Goal: Task Accomplishment & Management: Use online tool/utility

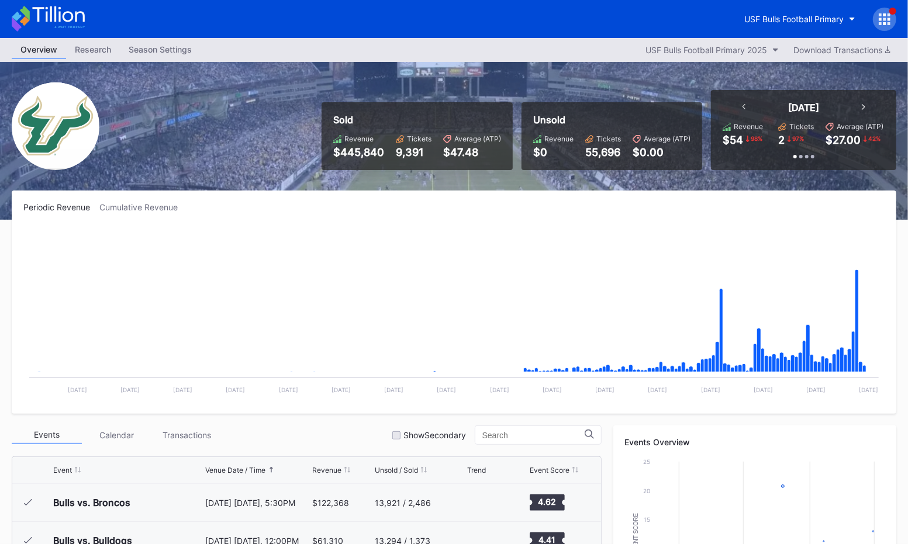
click at [158, 44] on div "Season Settings" at bounding box center [160, 49] width 81 height 17
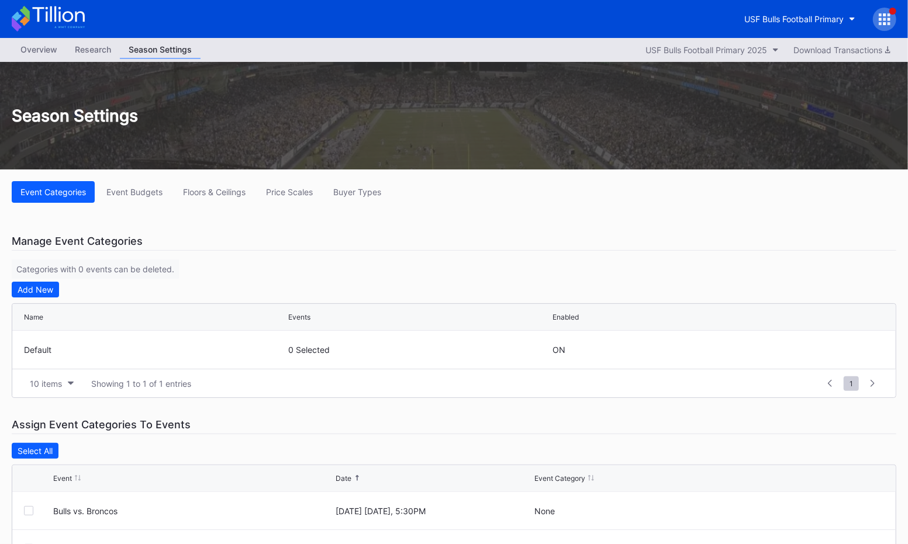
click at [893, 18] on div at bounding box center [884, 19] width 23 height 23
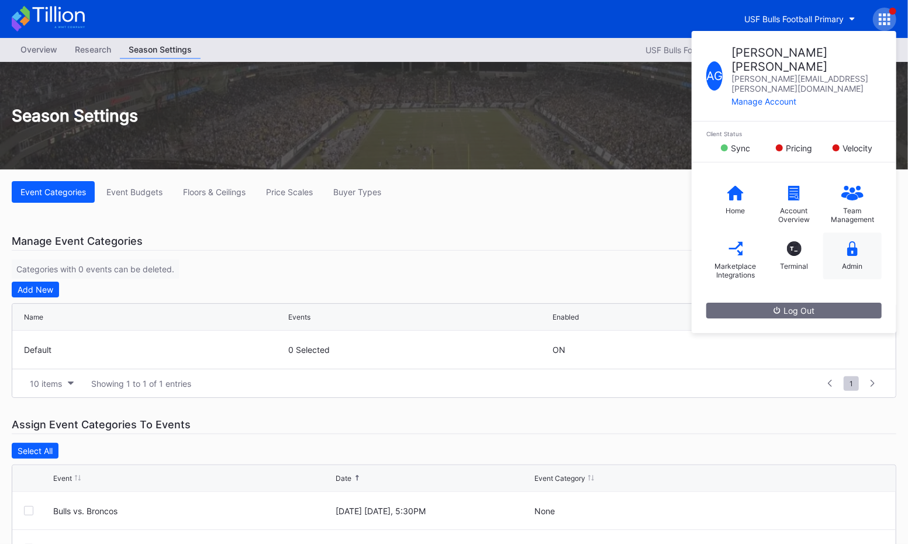
click at [858, 233] on div "Admin" at bounding box center [852, 256] width 58 height 47
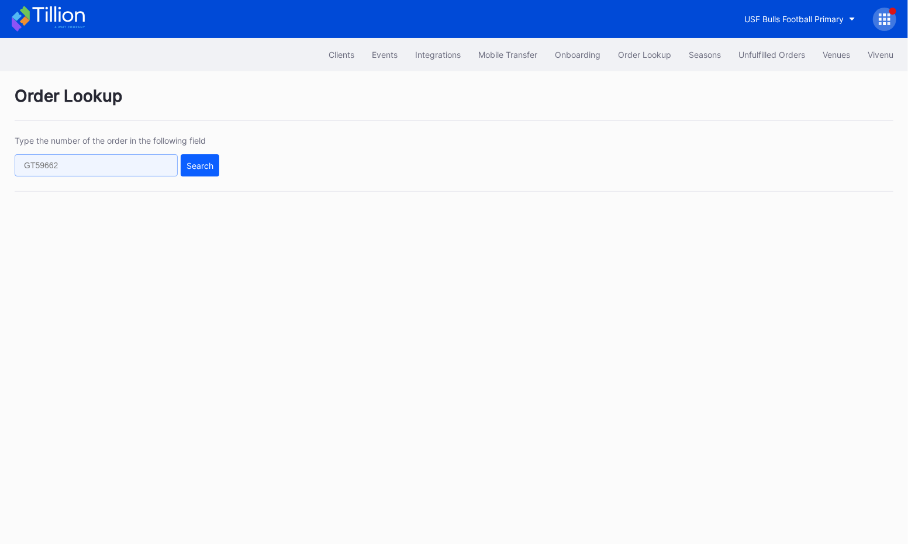
click at [130, 171] on input "text" at bounding box center [96, 165] width 163 height 22
paste input "268104628"
click at [207, 170] on button "Search" at bounding box center [200, 165] width 39 height 22
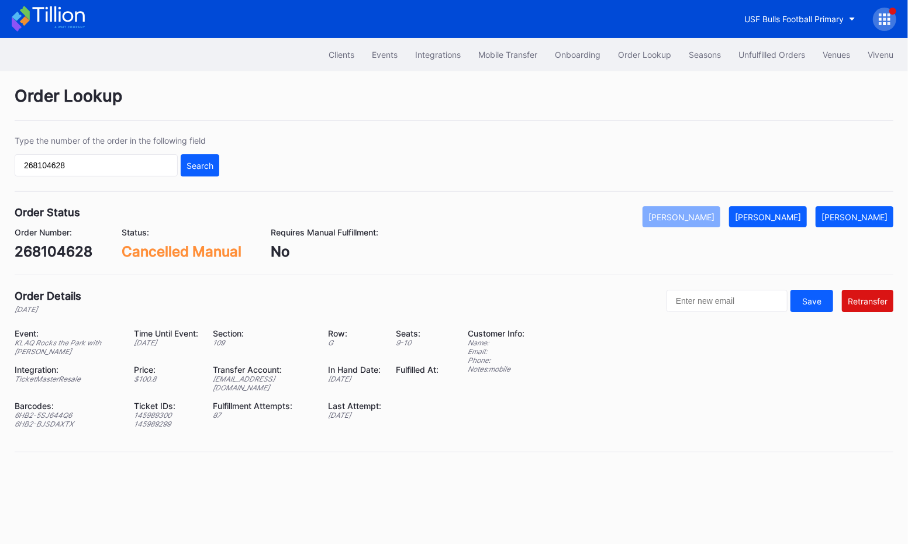
click at [110, 156] on input "268104628" at bounding box center [96, 165] width 163 height 22
paste input "50415931"
click at [207, 163] on div "Search" at bounding box center [200, 166] width 27 height 10
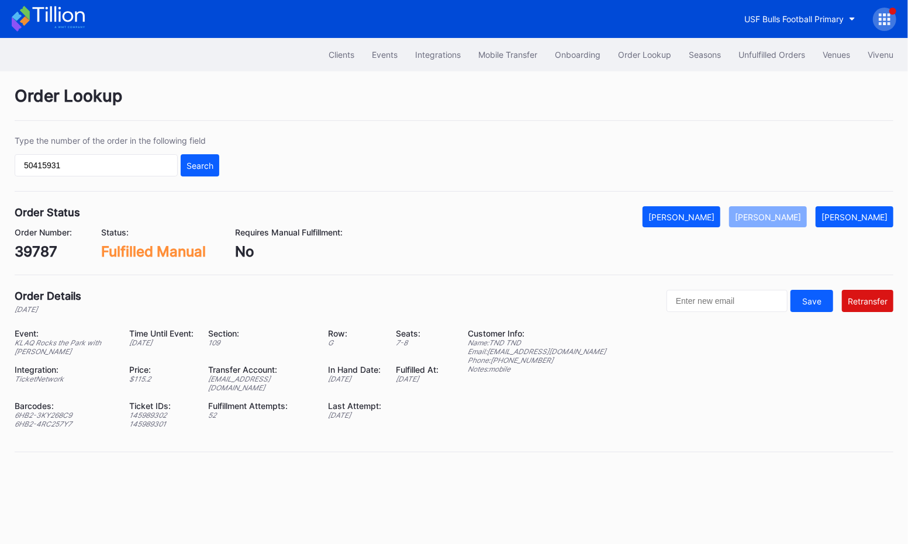
click at [102, 167] on input "50415931" at bounding box center [96, 165] width 163 height 22
paste input "268104628"
type input "268104628"
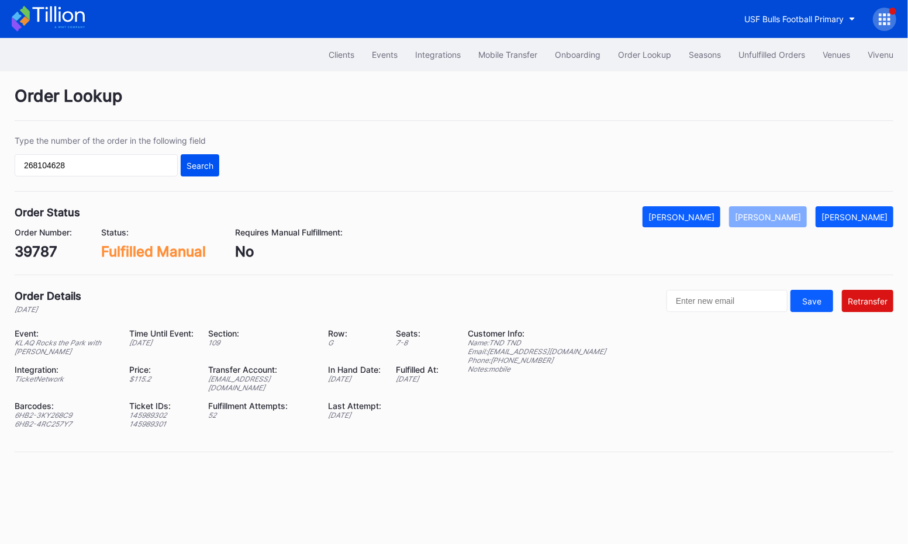
click at [198, 159] on button "Search" at bounding box center [200, 165] width 39 height 22
click at [170, 260] on div "Order Status Mark Cancelled Mark Fulfilled Mark Pending Order Number: 39787 Sta…" at bounding box center [454, 240] width 879 height 69
click at [116, 249] on div "Fulfilled Manual" at bounding box center [153, 251] width 105 height 17
click at [171, 244] on div "Fulfilled Manual" at bounding box center [153, 251] width 105 height 17
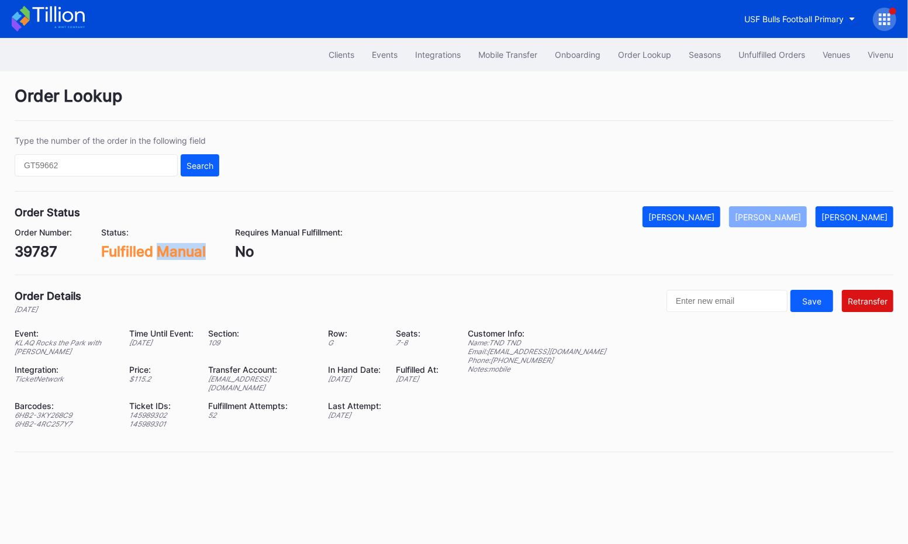
click at [171, 244] on div "Fulfilled Manual" at bounding box center [153, 251] width 105 height 17
click at [208, 381] on div "Event: KLAQ Rocks the Park with Scott Stapp Time Until Event: 1 day ago Section…" at bounding box center [234, 383] width 439 height 109
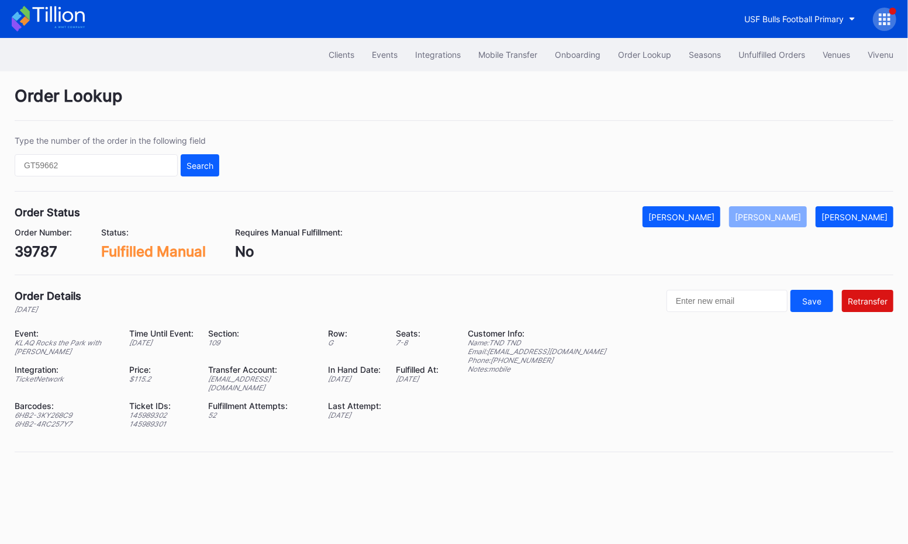
click at [211, 401] on div "Fulfillment Attempts:" at bounding box center [260, 406] width 105 height 10
click at [143, 382] on div "Event: KLAQ Rocks the Park with Scott Stapp Time Until Event: 1 day ago Section…" at bounding box center [234, 383] width 439 height 109
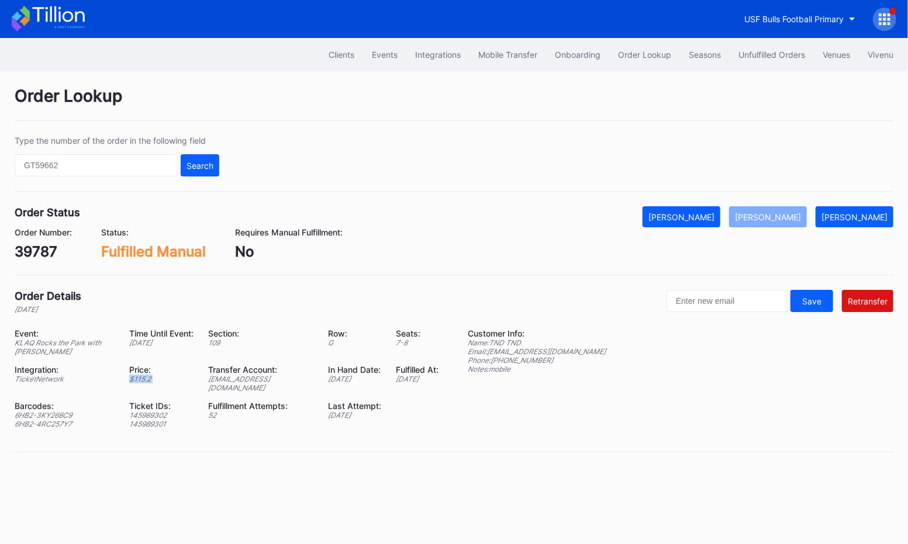
click at [143, 382] on div "Event: KLAQ Rocks the Park with Scott Stapp Time Until Event: 1 day ago Section…" at bounding box center [234, 383] width 439 height 109
click at [143, 401] on div "Ticket IDs:" at bounding box center [161, 406] width 64 height 10
click at [149, 420] on div "145989301" at bounding box center [161, 424] width 64 height 9
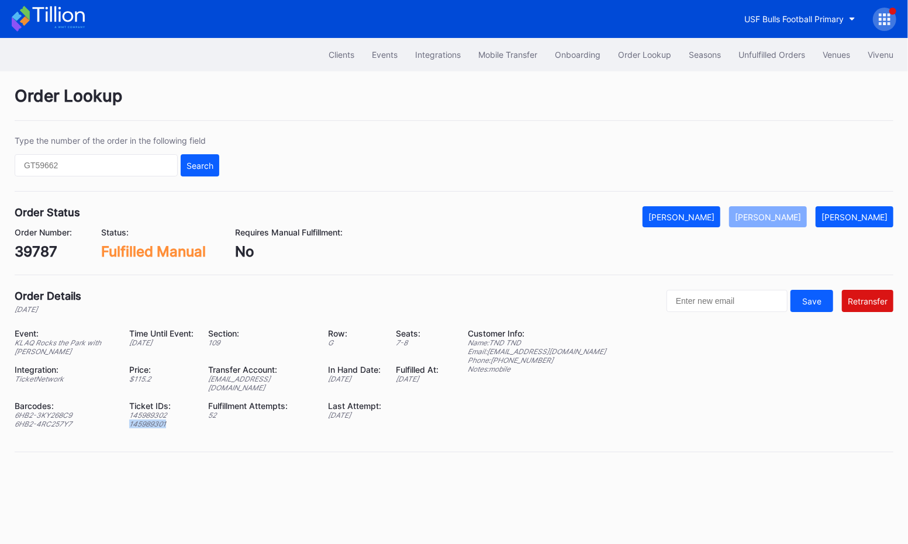
click at [149, 420] on div "145989301" at bounding box center [161, 424] width 64 height 9
click at [154, 411] on div "145989302" at bounding box center [161, 415] width 64 height 9
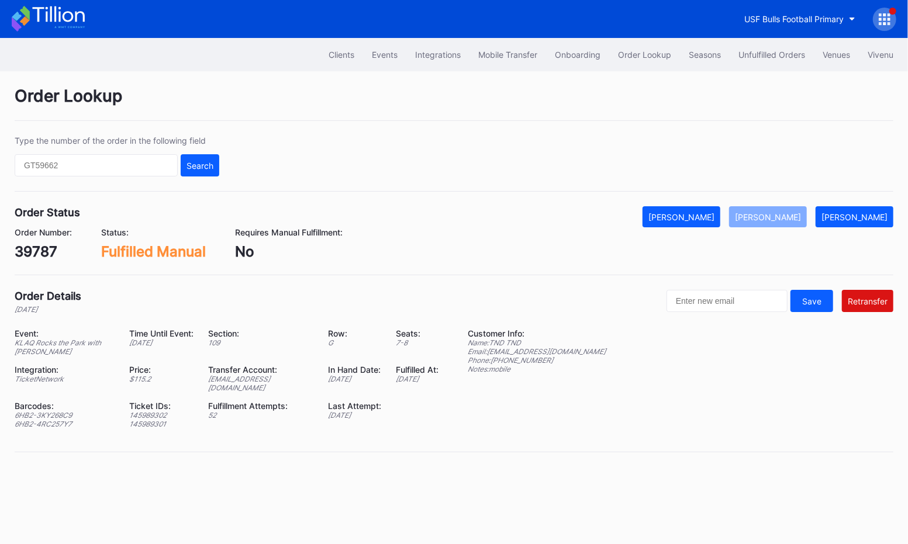
click at [153, 401] on div "Ticket IDs:" at bounding box center [161, 406] width 64 height 10
click at [78, 165] on input "text" at bounding box center [96, 165] width 163 height 22
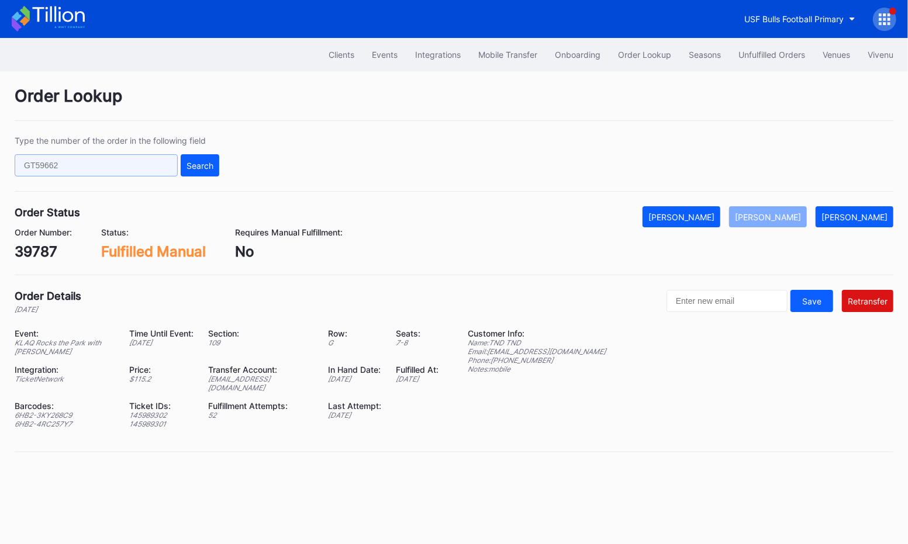
click at [87, 158] on input "text" at bounding box center [96, 165] width 163 height 22
click at [32, 254] on div "39787" at bounding box center [43, 251] width 57 height 17
copy div "39787"
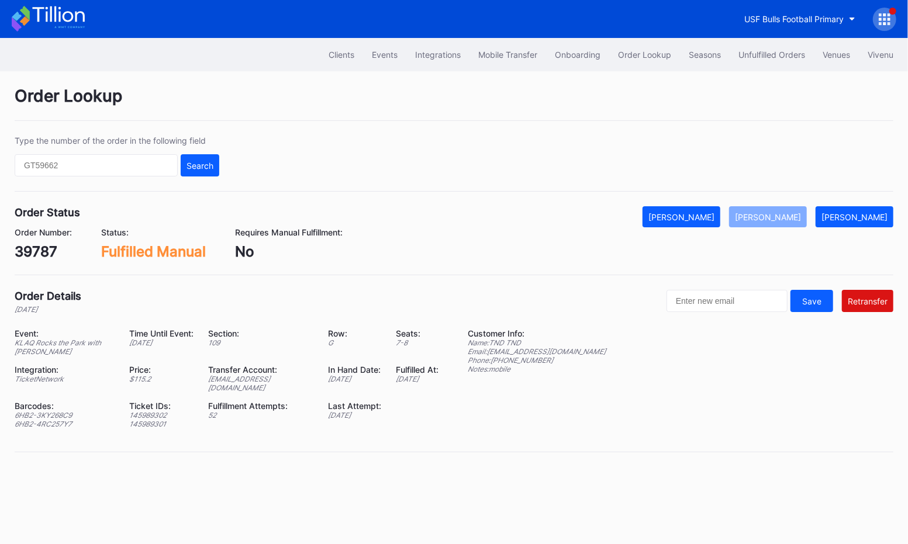
click at [34, 257] on div "39787" at bounding box center [43, 251] width 57 height 17
copy div "39787"
click at [67, 343] on div "KLAQ Rocks the Park with [PERSON_NAME]" at bounding box center [65, 348] width 100 height 18
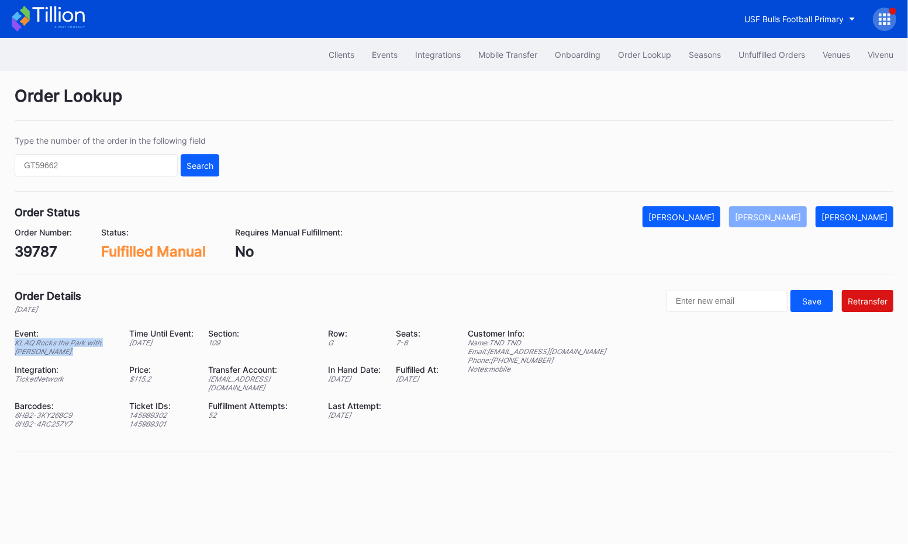
click at [67, 343] on div "KLAQ Rocks the Park with [PERSON_NAME]" at bounding box center [65, 348] width 100 height 18
click at [25, 257] on div "39787" at bounding box center [43, 251] width 57 height 17
click at [222, 401] on div "Fulfillment Attempts:" at bounding box center [260, 406] width 105 height 10
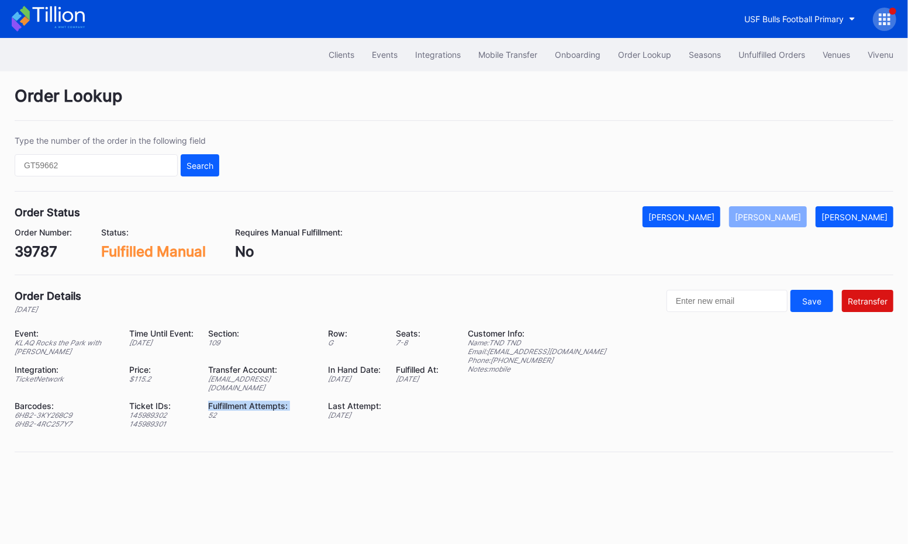
click at [222, 401] on div "Fulfillment Attempts:" at bounding box center [260, 406] width 105 height 10
click at [174, 401] on div "Ticket IDs:" at bounding box center [161, 406] width 64 height 10
click at [144, 401] on div "Ticket IDs:" at bounding box center [161, 406] width 64 height 10
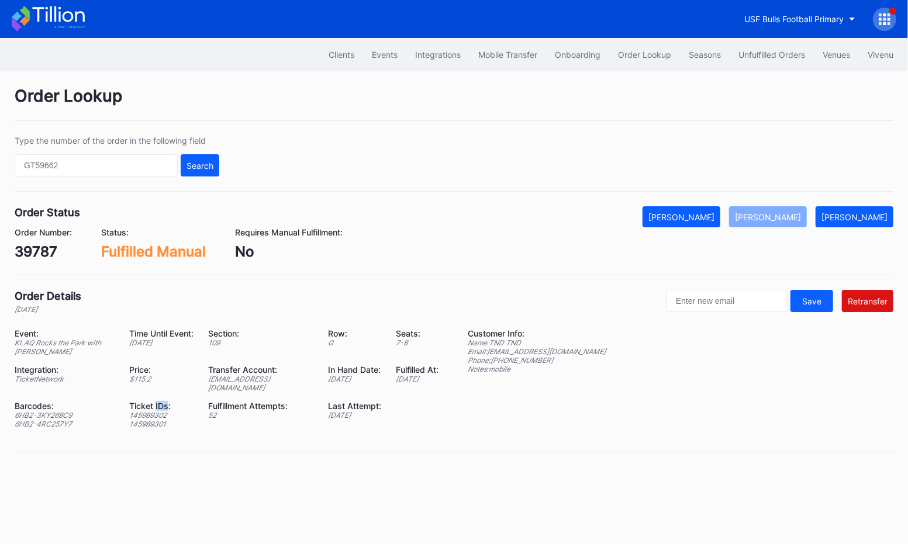
click at [144, 401] on div "Ticket IDs:" at bounding box center [161, 406] width 64 height 10
click at [144, 411] on div "145989302" at bounding box center [161, 415] width 64 height 9
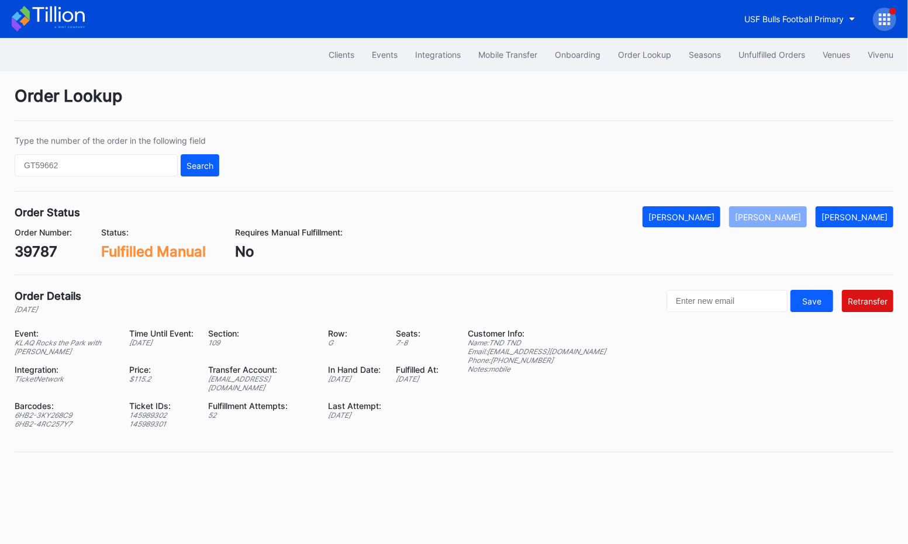
click at [144, 420] on div "145989301" at bounding box center [161, 424] width 64 height 9
click at [144, 411] on div "145989302" at bounding box center [161, 415] width 64 height 9
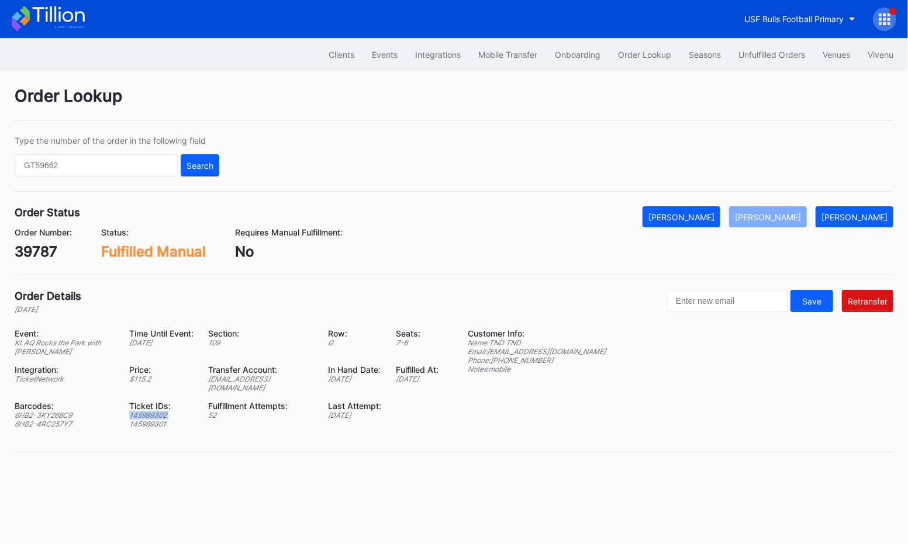
click at [144, 411] on div "145989302" at bounding box center [161, 415] width 64 height 9
click at [145, 401] on div "Ticket IDs:" at bounding box center [161, 406] width 64 height 10
click at [193, 401] on div "Ticket IDs: 145989302 145989301" at bounding box center [168, 414] width 79 height 27
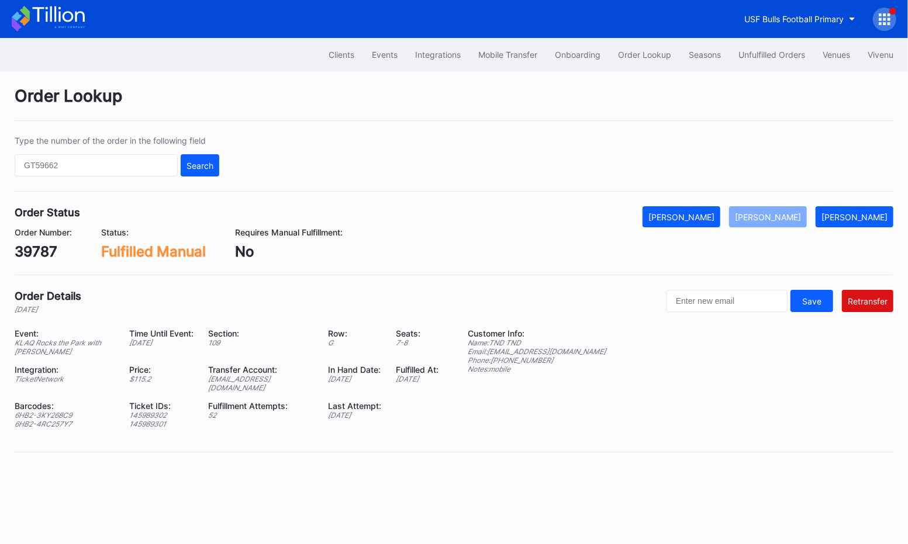
click at [193, 401] on div "Ticket IDs: 145989302 145989301" at bounding box center [168, 414] width 79 height 27
click at [229, 401] on div "Fulfillment Attempts:" at bounding box center [260, 406] width 105 height 10
click at [190, 367] on div "Price: $ 115.2" at bounding box center [168, 378] width 79 height 27
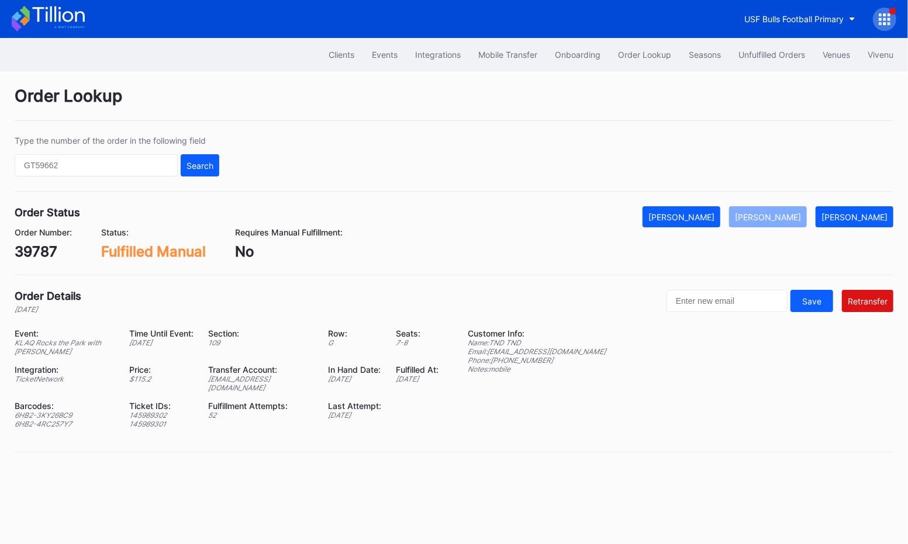
click at [190, 367] on div "Price: $ 115.2" at bounding box center [168, 378] width 79 height 27
click at [236, 365] on div "Transfer Account:" at bounding box center [260, 370] width 105 height 10
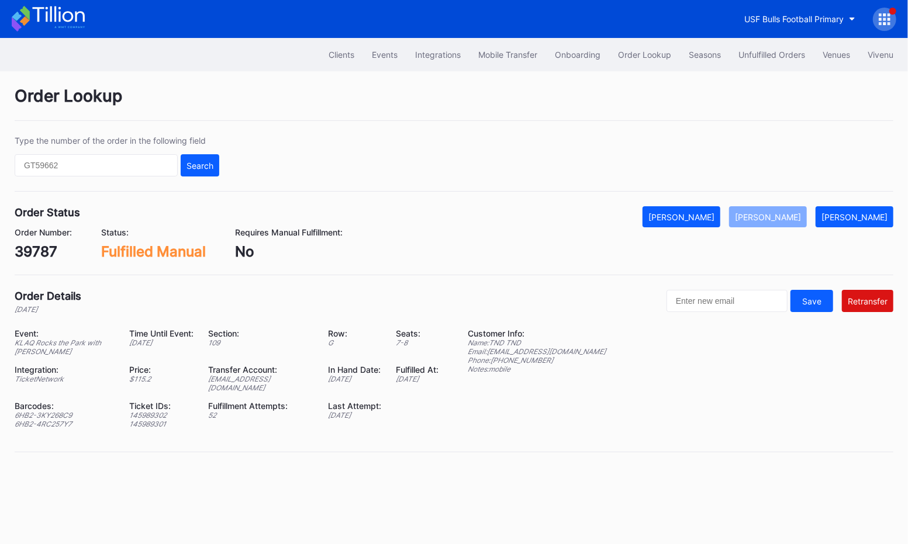
click at [236, 381] on div "Event: KLAQ Rocks the Park with Scott Stapp Time Until Event: 1 day ago Section…" at bounding box center [234, 383] width 439 height 109
click at [187, 334] on div "Time Until Event: 1 day ago" at bounding box center [168, 342] width 79 height 27
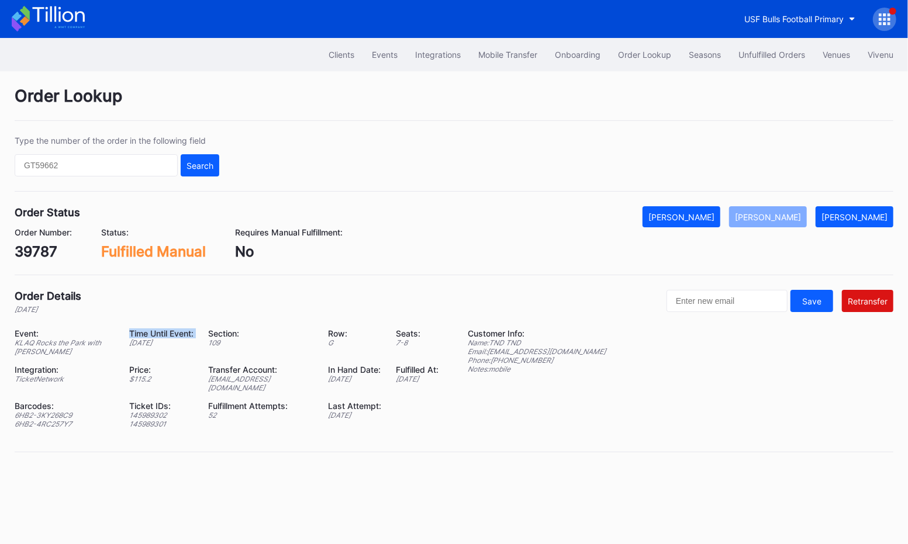
click at [187, 334] on div "Time Until Event: 1 day ago" at bounding box center [168, 342] width 79 height 27
click at [158, 334] on div "Time Until Event:" at bounding box center [161, 334] width 64 height 10
click at [147, 333] on div "Time Until Event:" at bounding box center [161, 334] width 64 height 10
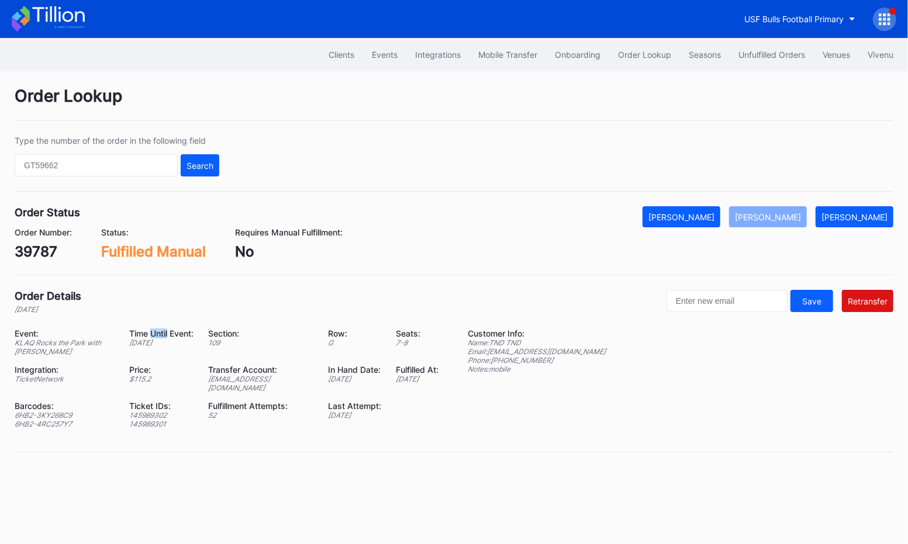
click at [147, 333] on div "Time Until Event:" at bounding box center [161, 334] width 64 height 10
click at [44, 292] on div "Order Details" at bounding box center [48, 296] width 67 height 12
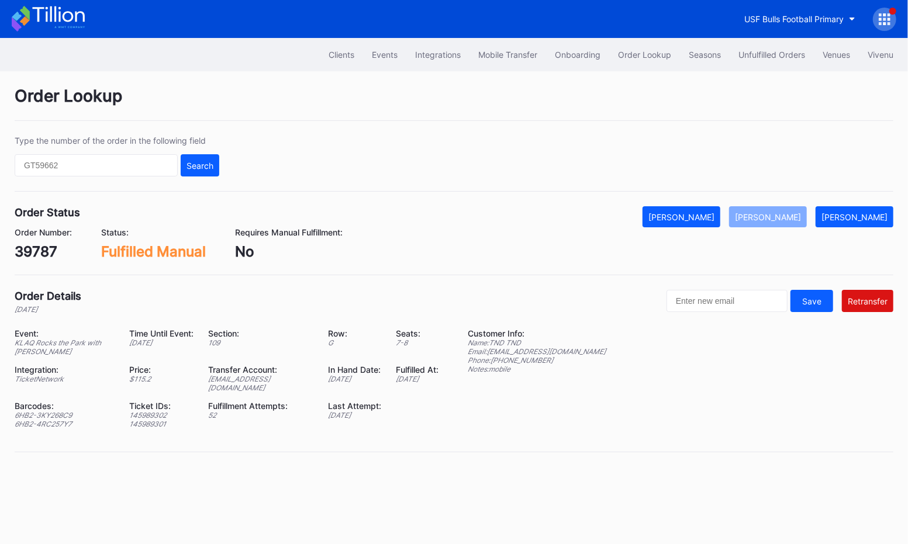
click at [130, 343] on div "[DATE]" at bounding box center [161, 343] width 64 height 9
click at [132, 346] on div "Time Until Event: 1 day ago" at bounding box center [168, 342] width 79 height 27
click at [139, 344] on div "[DATE]" at bounding box center [161, 343] width 64 height 9
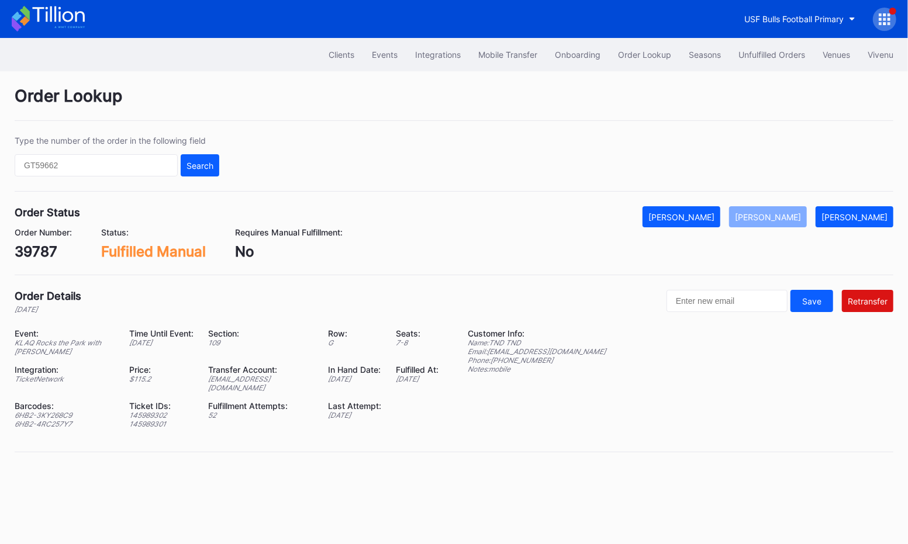
click at [139, 344] on div "[DATE]" at bounding box center [161, 343] width 64 height 9
click at [147, 344] on div "[DATE]" at bounding box center [161, 343] width 64 height 9
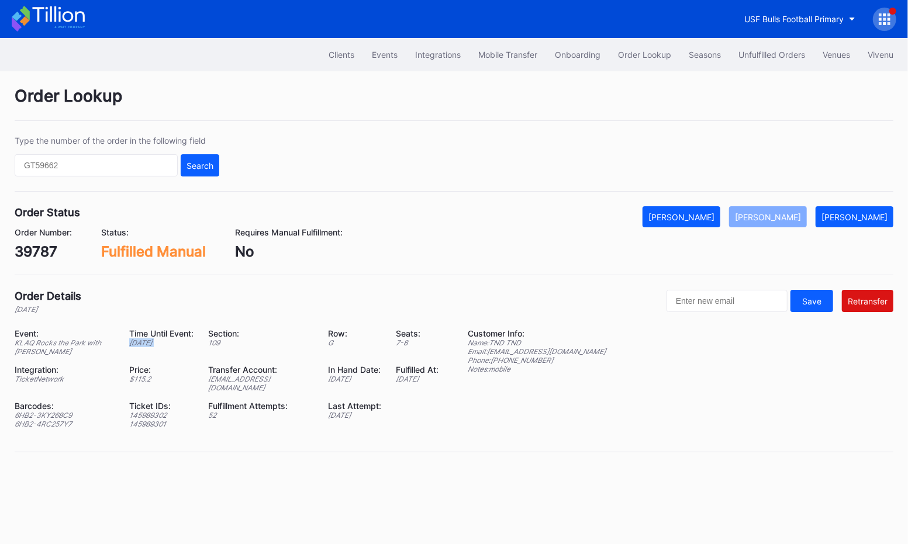
click at [147, 344] on div "[DATE]" at bounding box center [161, 343] width 64 height 9
click at [16, 326] on div "Order Details 2 months ago Save Retransfer Event: KLAQ Rocks the Park with Scot…" at bounding box center [454, 371] width 879 height 163
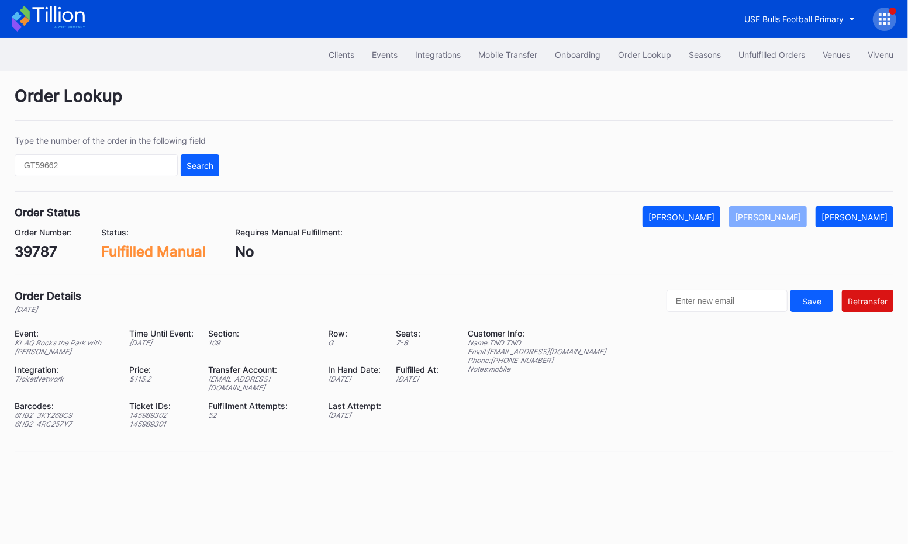
click at [39, 350] on div "KLAQ Rocks the Park with [PERSON_NAME]" at bounding box center [65, 348] width 100 height 18
click at [39, 351] on div "KLAQ Rocks the Park with [PERSON_NAME]" at bounding box center [65, 348] width 100 height 18
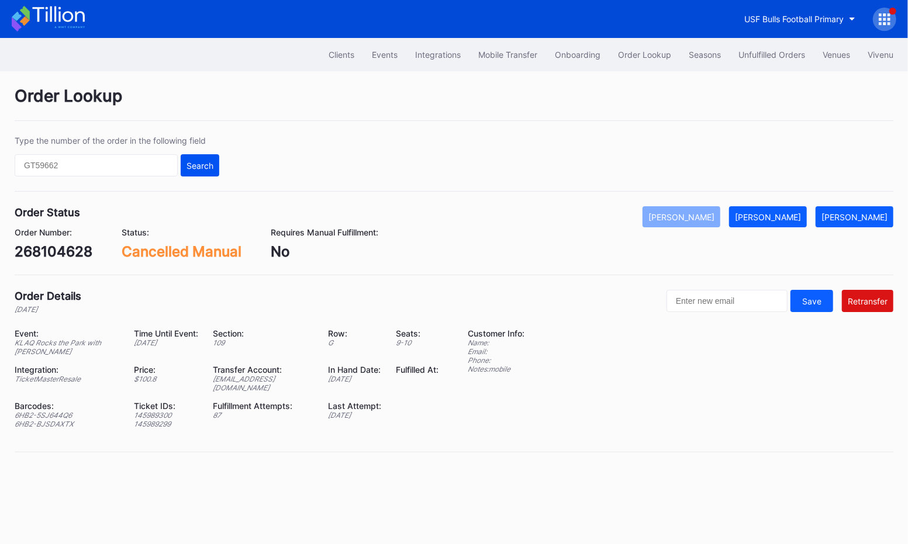
click at [184, 157] on button "Search" at bounding box center [200, 165] width 39 height 22
click at [158, 170] on input "text" at bounding box center [96, 165] width 163 height 22
paste input "268104628"
type input "268104628"
click at [218, 161] on button "Search" at bounding box center [200, 165] width 39 height 22
